Goal: Find specific page/section: Find specific page/section

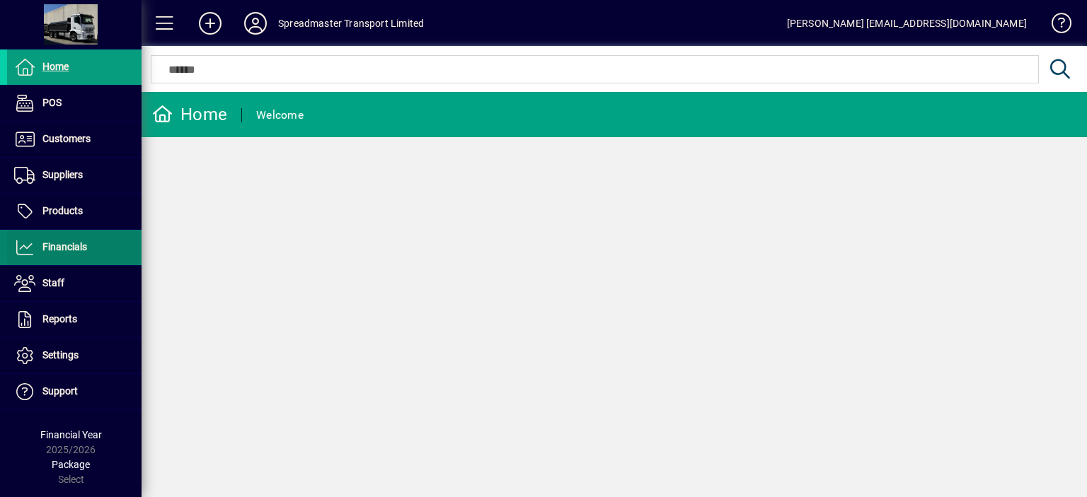
click at [68, 247] on span "Financials" at bounding box center [64, 246] width 45 height 11
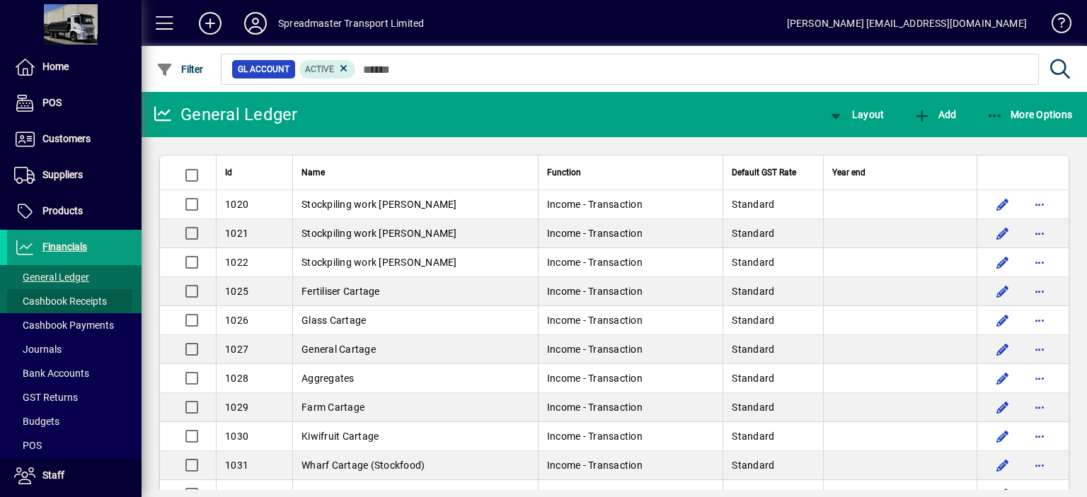
click at [67, 298] on span "Cashbook Receipts" at bounding box center [60, 301] width 93 height 11
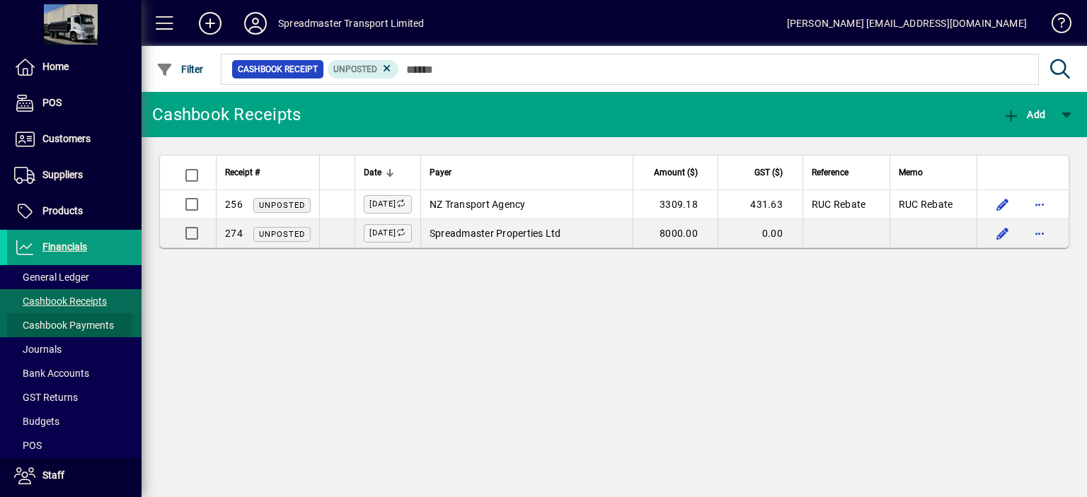
click at [67, 322] on span "Cashbook Payments" at bounding box center [64, 325] width 100 height 11
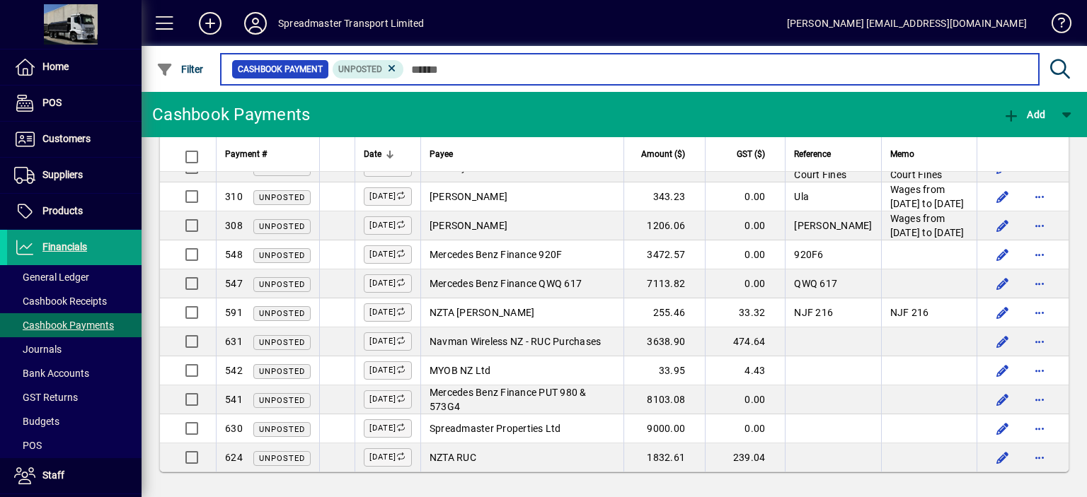
scroll to position [1651, 0]
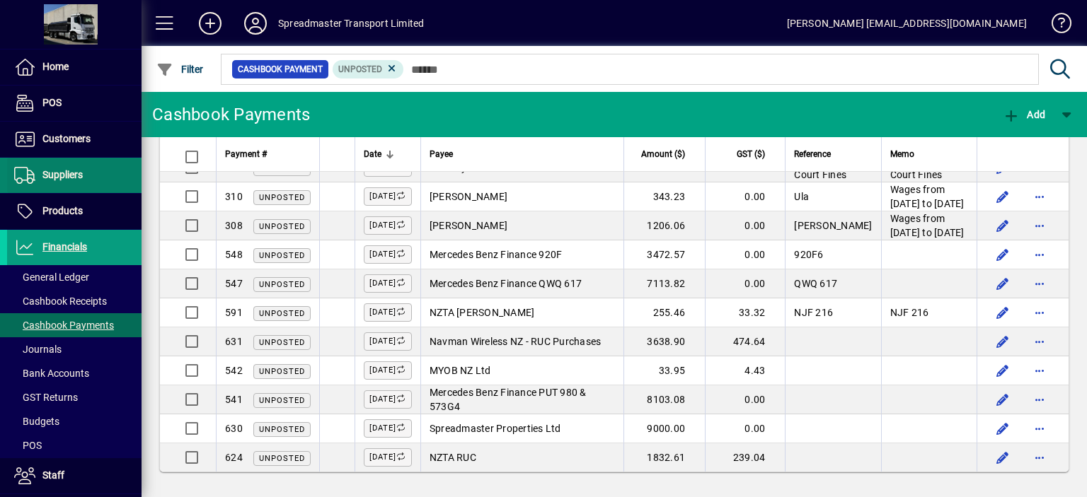
click at [71, 175] on span "Suppliers" at bounding box center [62, 174] width 40 height 11
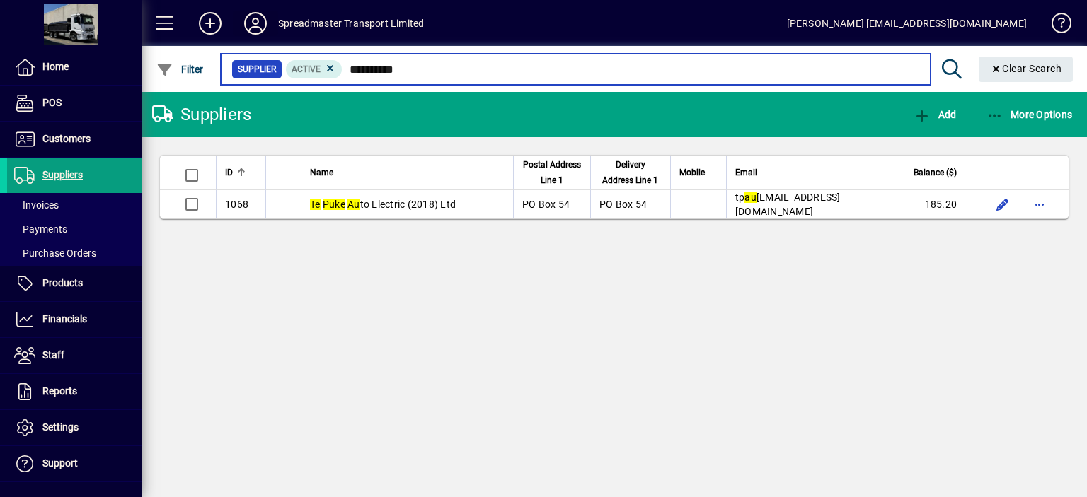
type input "**********"
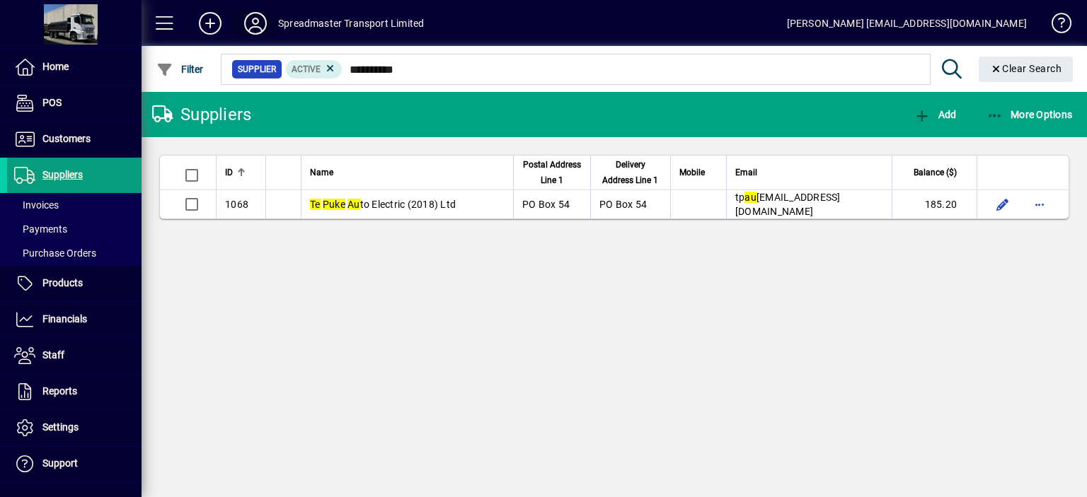
click at [258, 23] on icon at bounding box center [255, 23] width 28 height 23
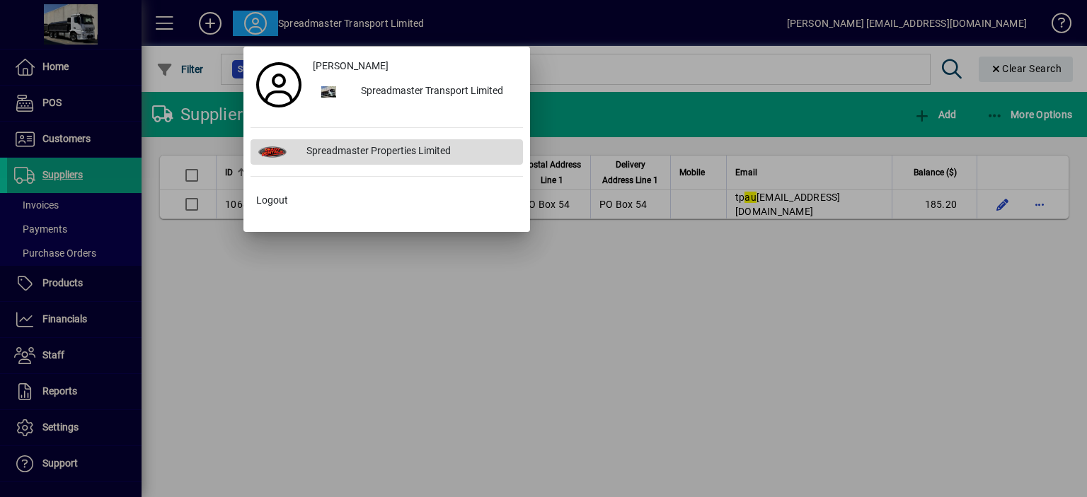
click at [354, 151] on div "Spreadmaster Properties Limited" at bounding box center [409, 151] width 228 height 25
